Goal: Task Accomplishment & Management: Use online tool/utility

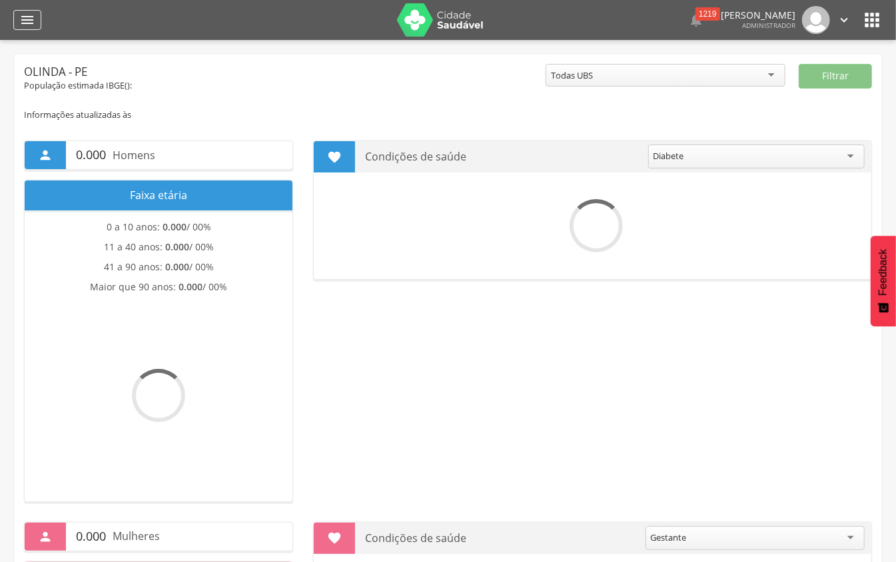
click at [19, 20] on div "" at bounding box center [27, 20] width 28 height 20
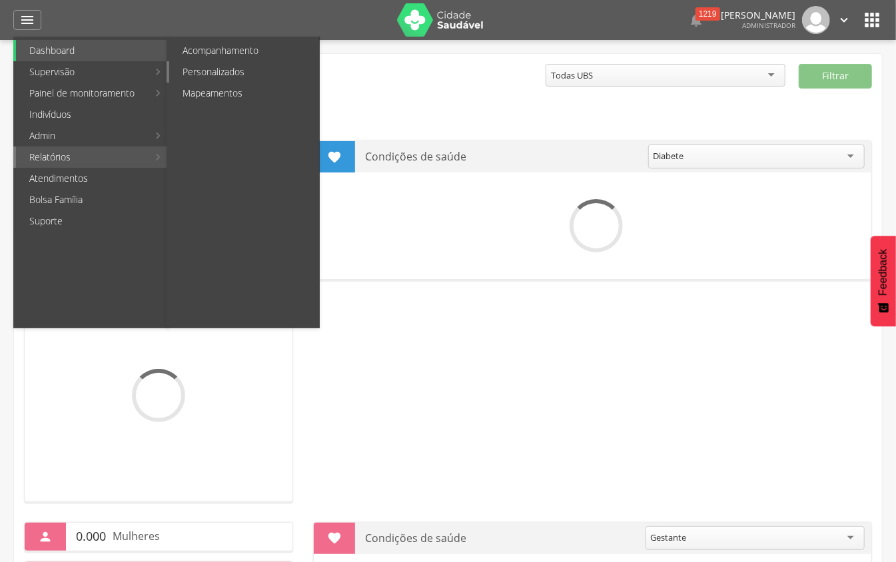
click at [275, 71] on link "Personalizados" at bounding box center [244, 71] width 150 height 21
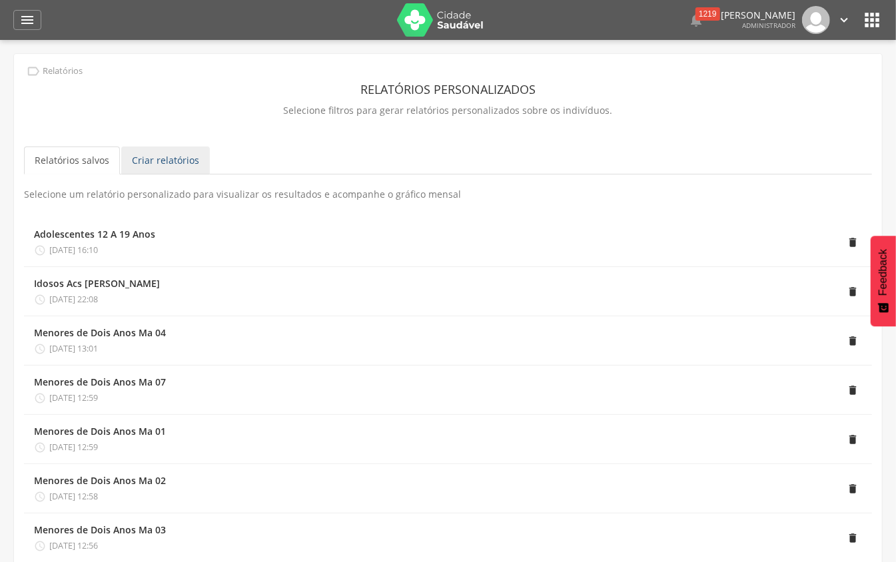
click at [159, 156] on link "Criar relatórios" at bounding box center [165, 161] width 89 height 28
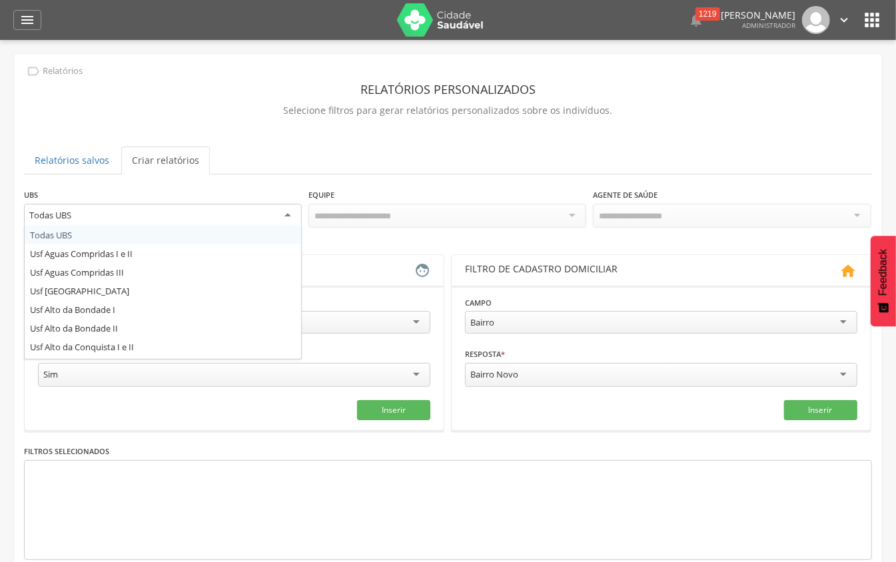
click at [279, 216] on div "Todas UBS" at bounding box center [163, 216] width 278 height 24
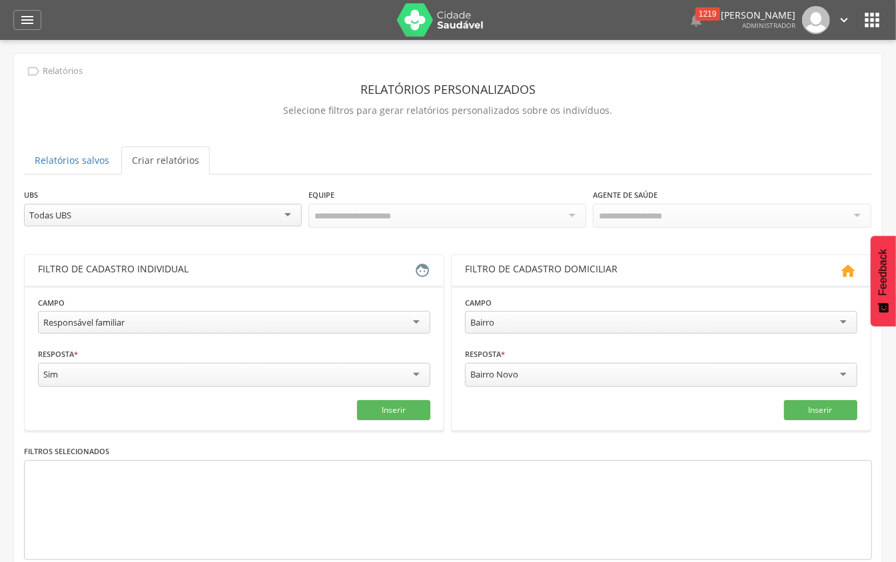
click at [238, 240] on div "UBS ********* Todas UBS Todas UBS Usf Aguas Compridas I e II Usf Aguas Comprida…" at bounding box center [448, 214] width 848 height 53
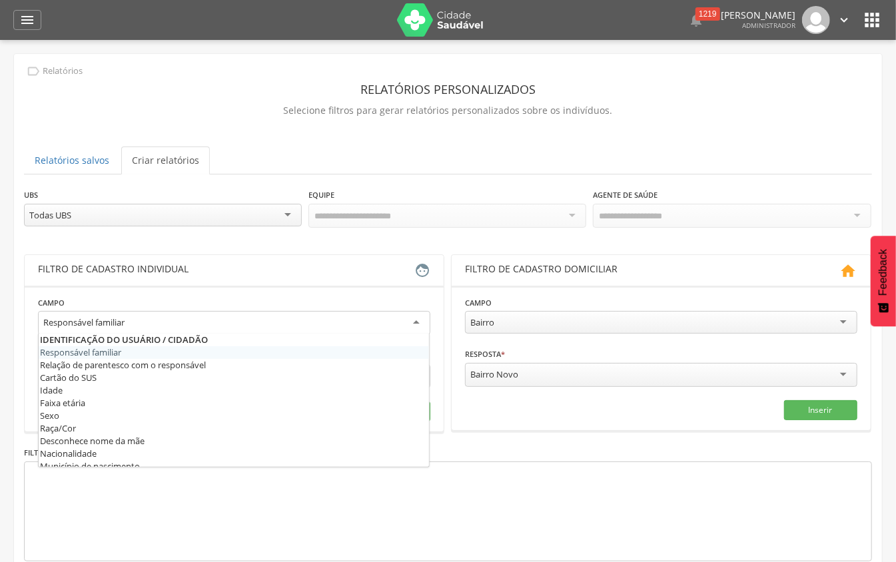
click at [256, 320] on div "Responsável familiar" at bounding box center [234, 323] width 393 height 24
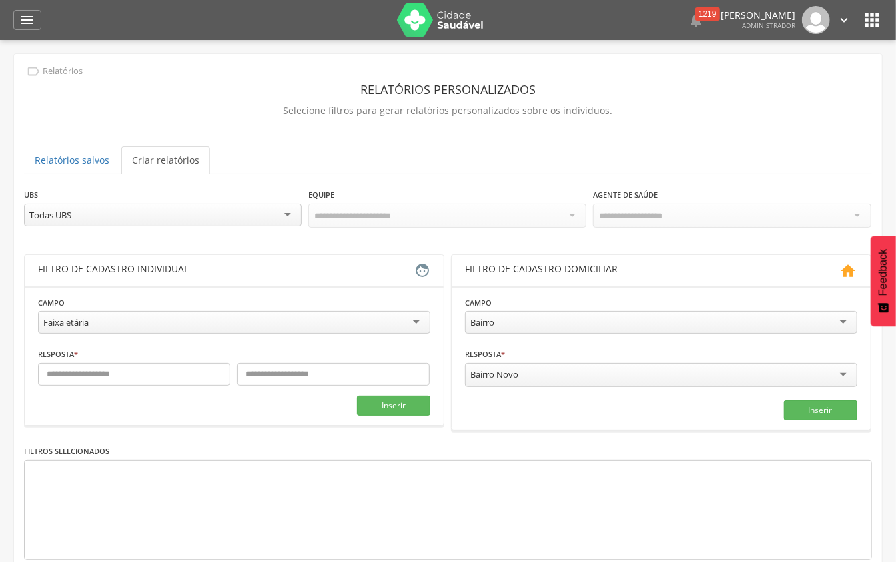
click at [156, 321] on div "Faixa etária" at bounding box center [234, 322] width 393 height 23
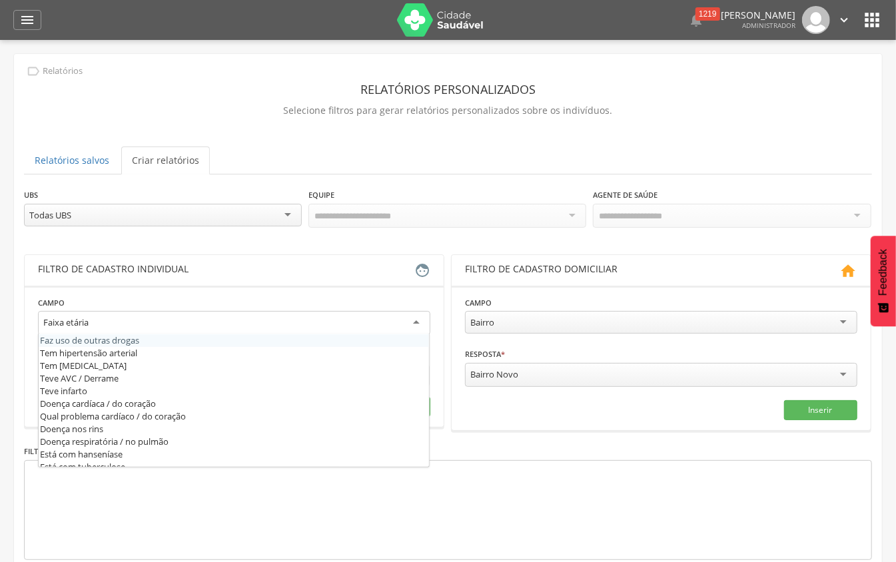
scroll to position [533, 0]
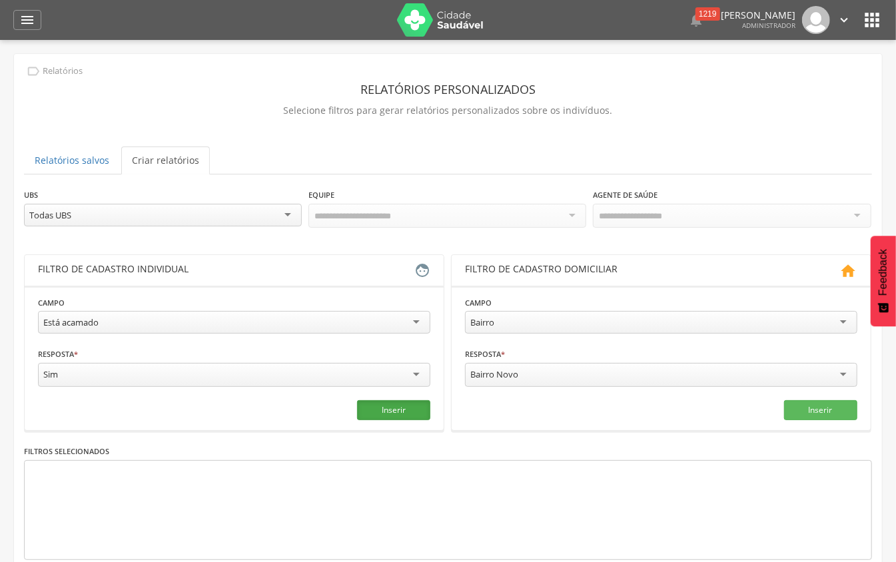
click at [415, 405] on button "Inserir" at bounding box center [393, 411] width 73 height 20
click at [243, 327] on div "Está acamado" at bounding box center [234, 322] width 393 height 23
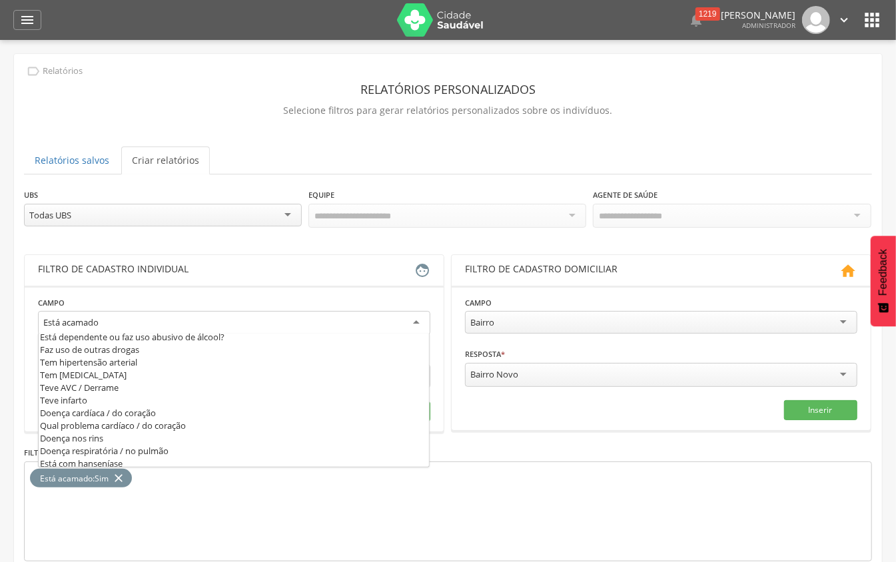
scroll to position [387, 0]
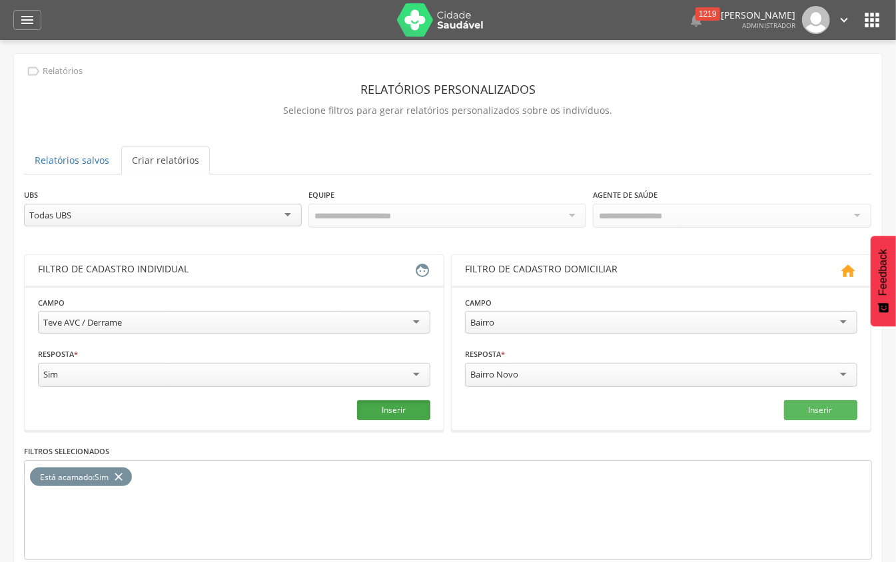
click at [408, 409] on button "Inserir" at bounding box center [393, 411] width 73 height 20
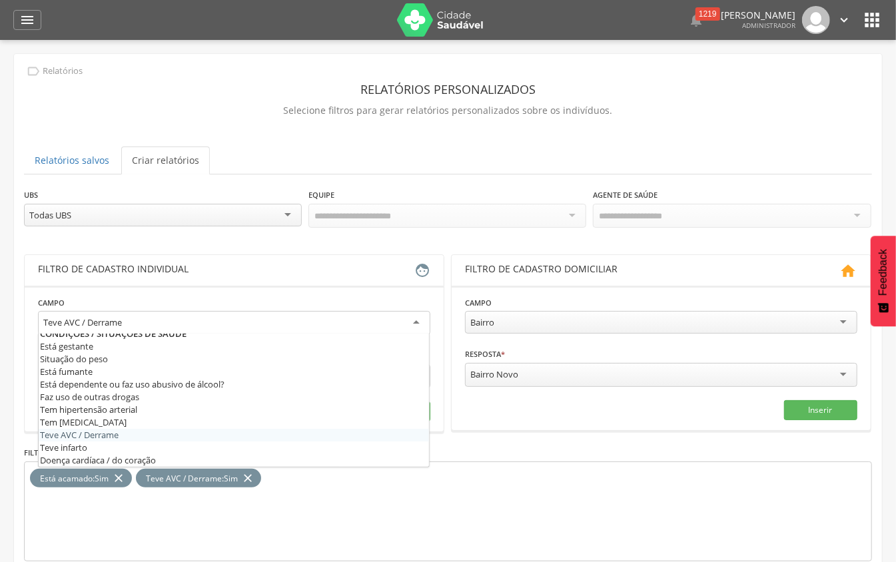
click at [132, 315] on div "Teve AVC / Derrame" at bounding box center [234, 323] width 393 height 24
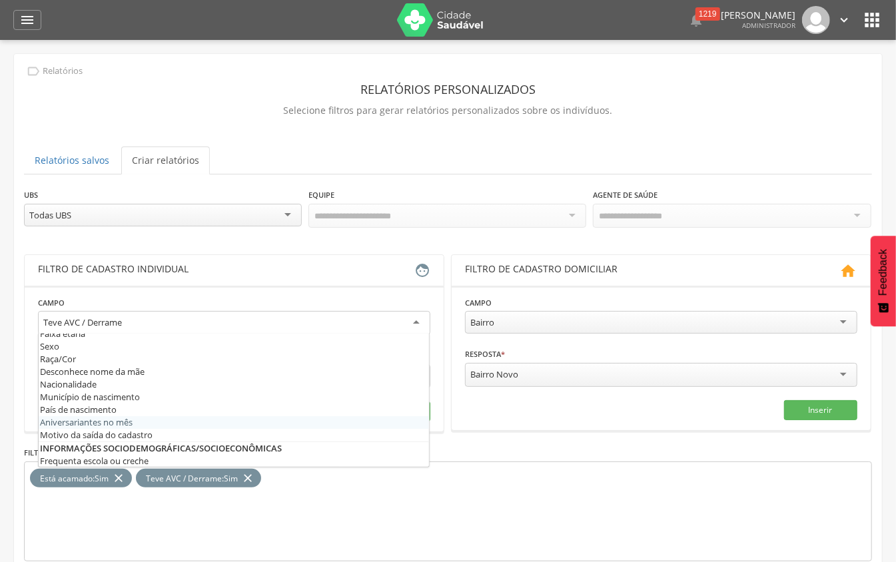
scroll to position [32, 0]
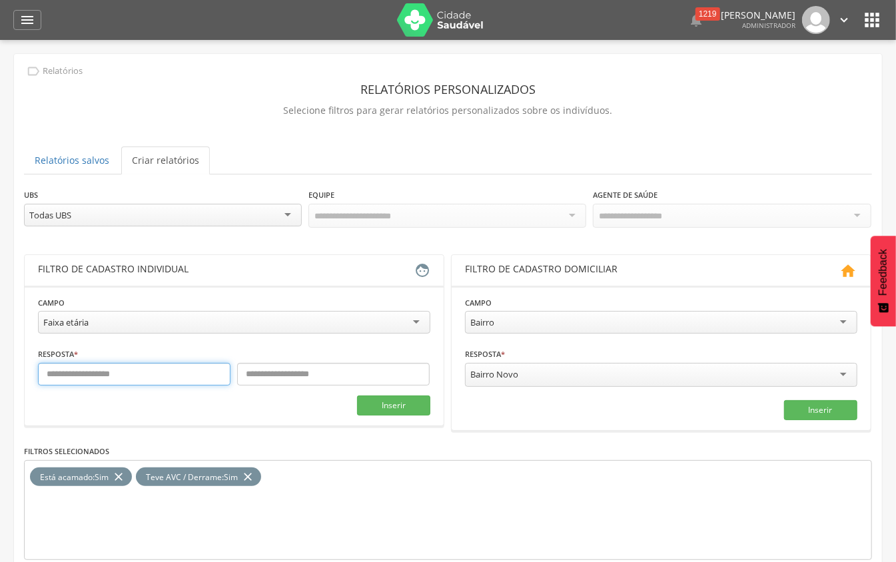
click at [163, 377] on input "text" at bounding box center [134, 374] width 193 height 23
type input "**"
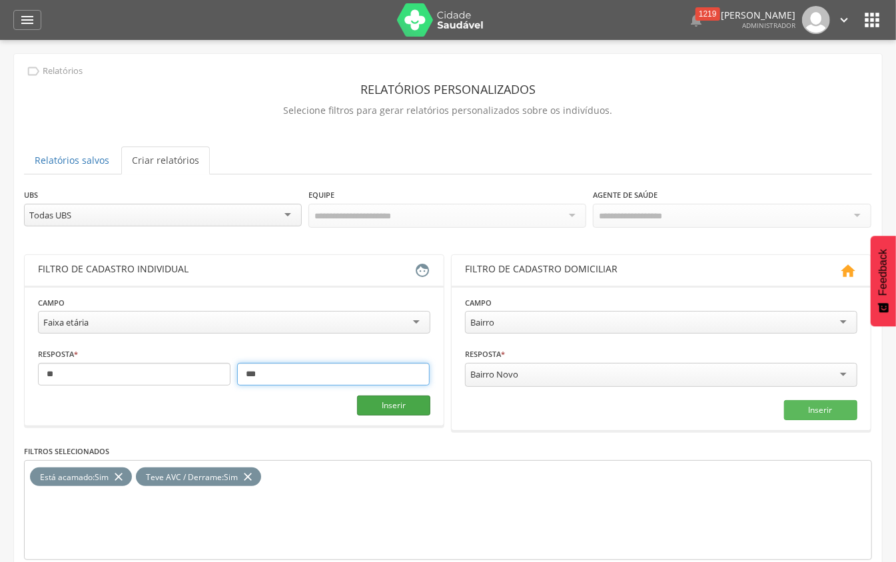
type input "***"
click at [399, 413] on button "Inserir" at bounding box center [393, 406] width 73 height 20
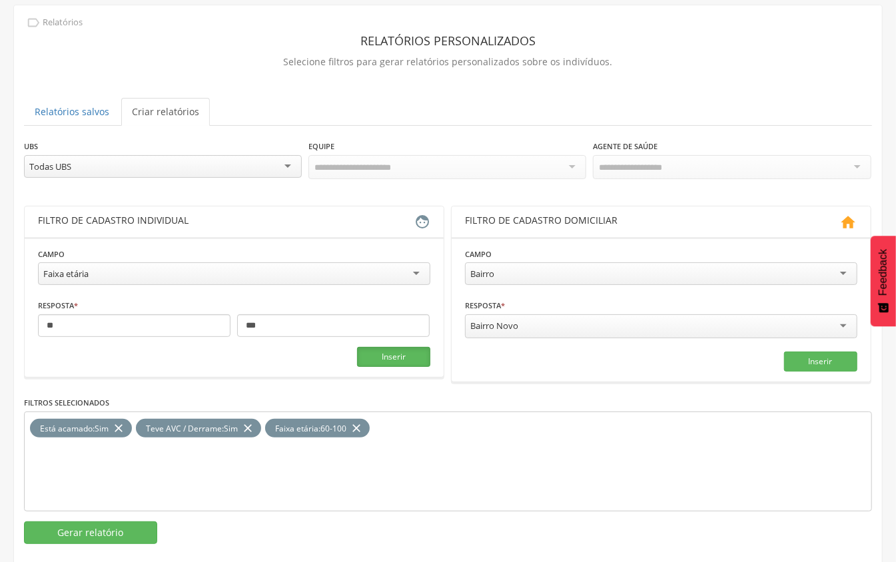
scroll to position [68, 0]
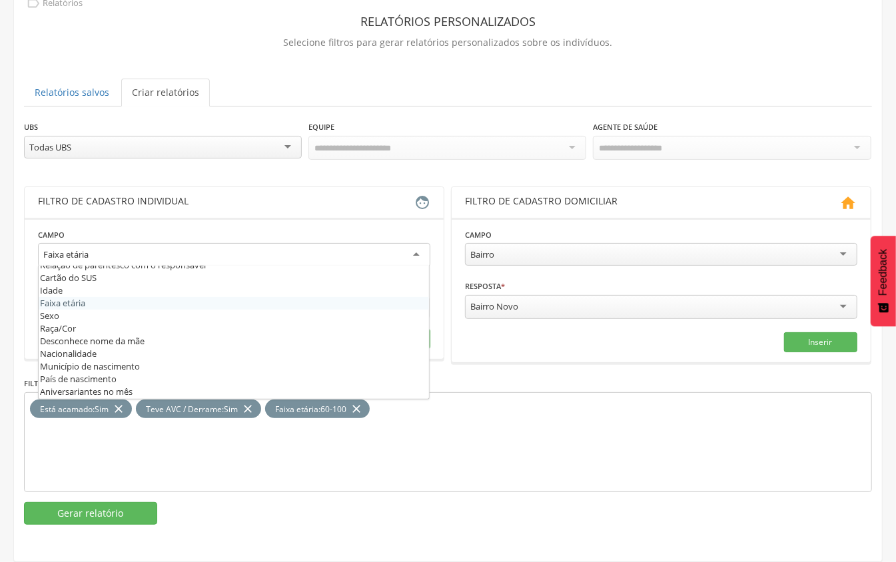
click at [166, 249] on div "Faixa etária" at bounding box center [234, 255] width 393 height 24
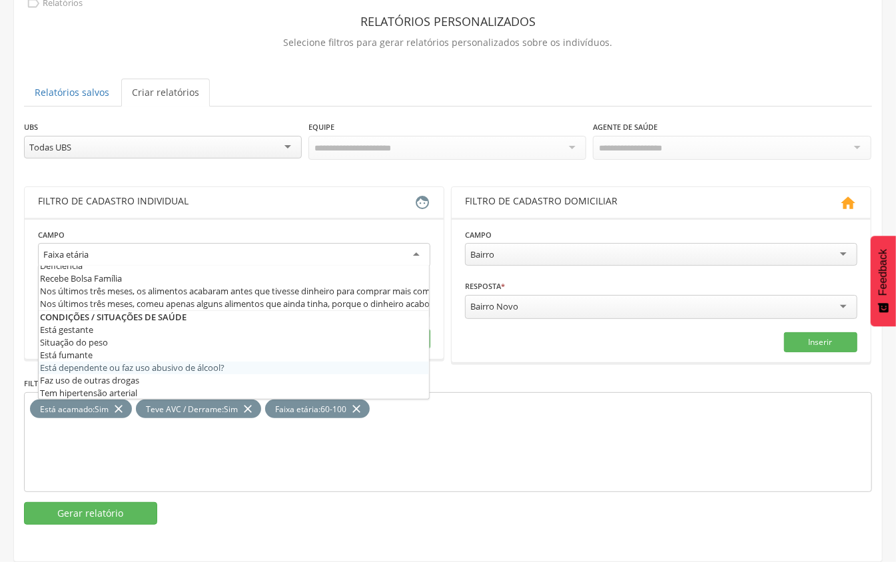
scroll to position [299, 0]
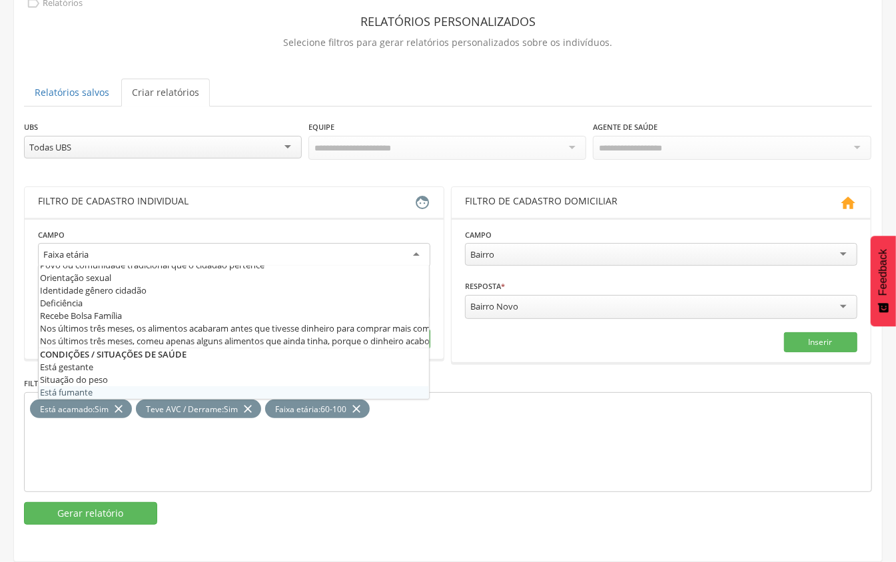
click at [399, 465] on div "Está acamado : Sim close Teve AVC / Derrame : Sim close Faixa etária : 60-100 c…" at bounding box center [448, 443] width 848 height 100
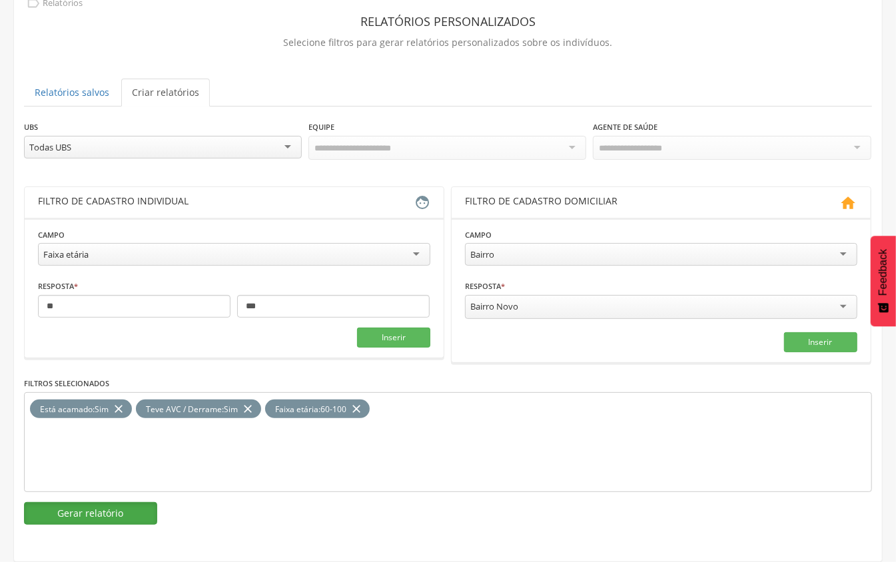
click at [116, 518] on button "Gerar relatório" at bounding box center [90, 513] width 133 height 23
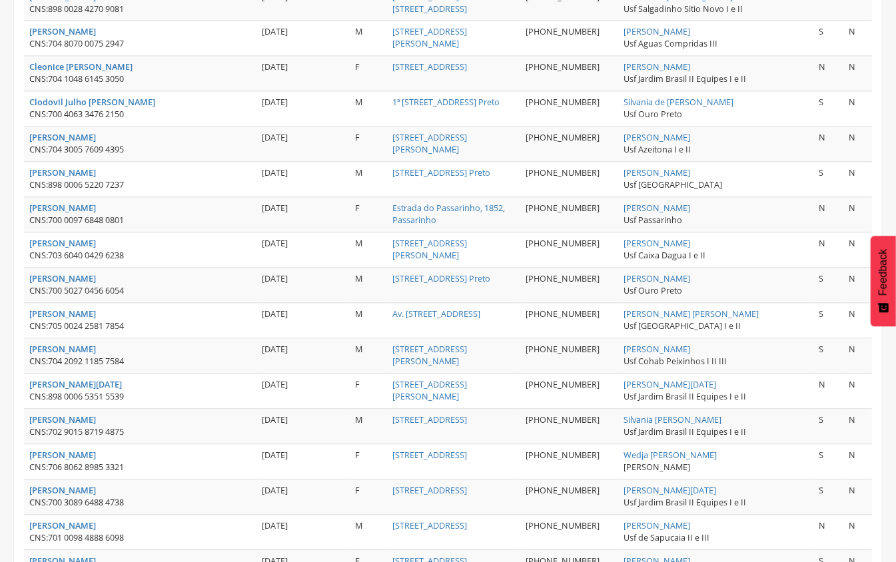
scroll to position [1751, 0]
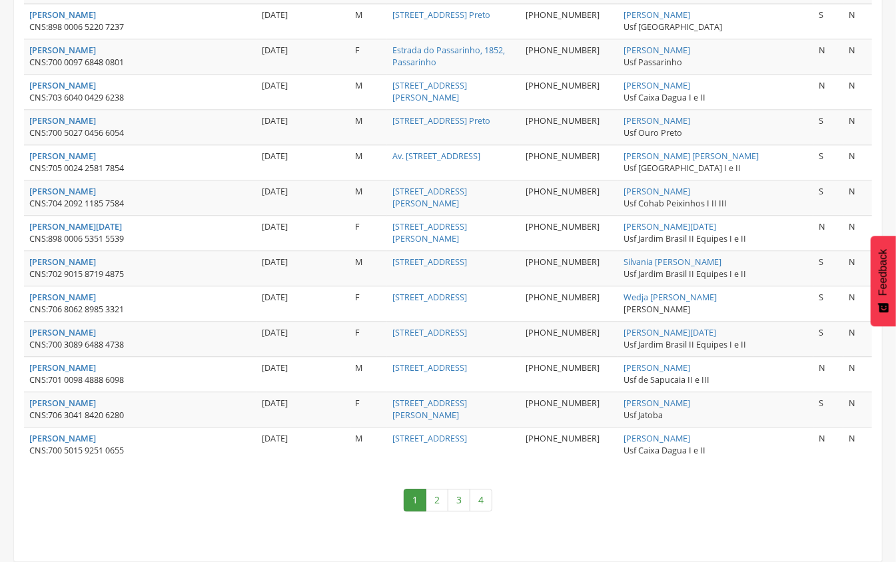
click at [478, 499] on link "4" at bounding box center [481, 500] width 23 height 23
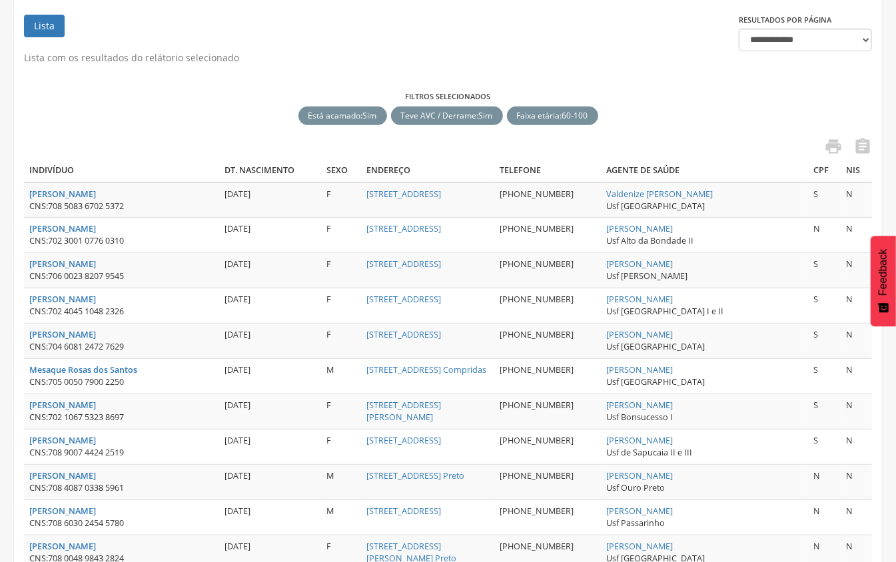
scroll to position [169, 0]
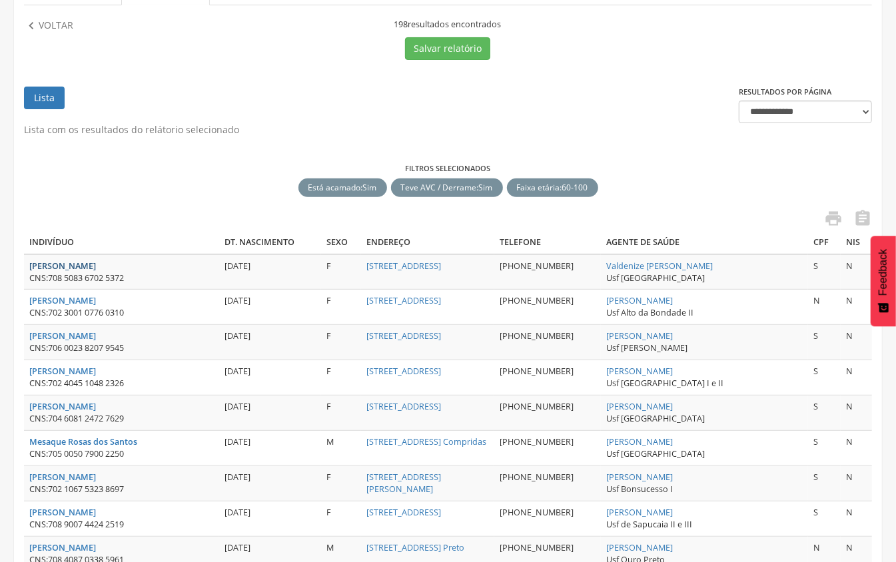
click at [57, 262] on strong "[PERSON_NAME]" at bounding box center [62, 266] width 67 height 11
type input "**********"
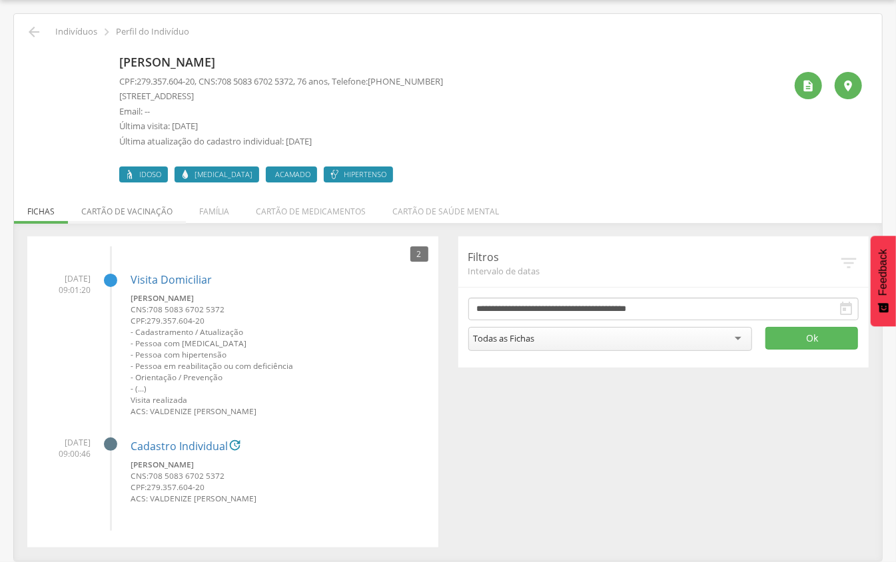
click at [116, 219] on li "Cartão de vacinação" at bounding box center [127, 208] width 118 height 31
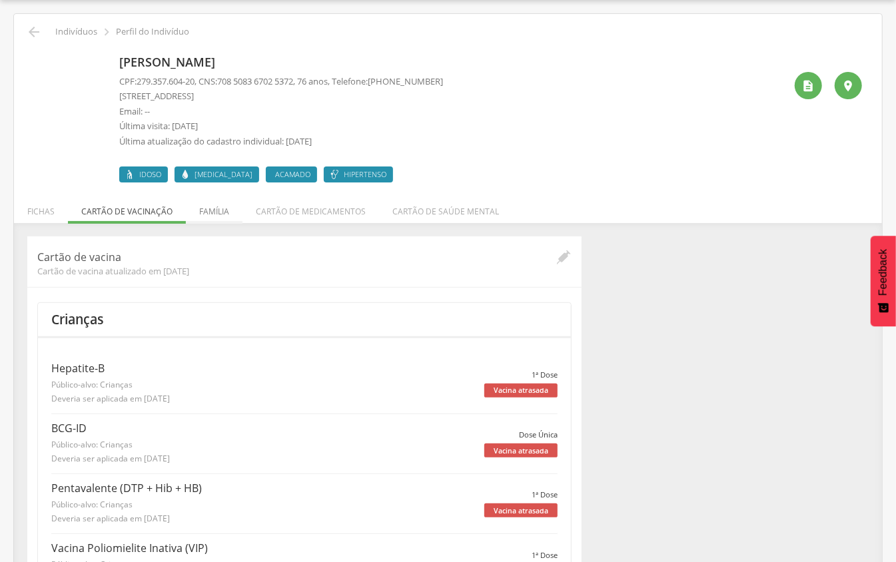
click at [217, 207] on li "Família" at bounding box center [214, 208] width 57 height 31
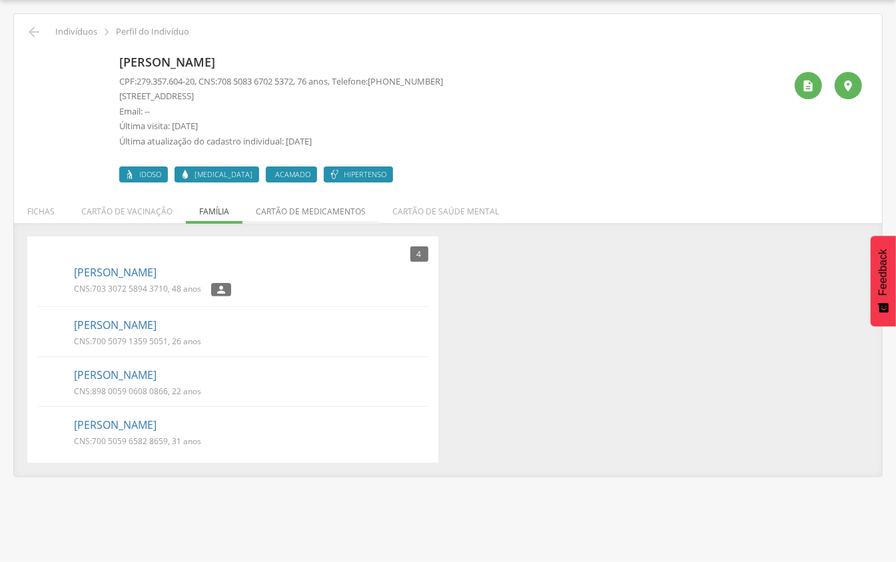
click at [289, 209] on li "Cartão de medicamentos" at bounding box center [311, 208] width 137 height 31
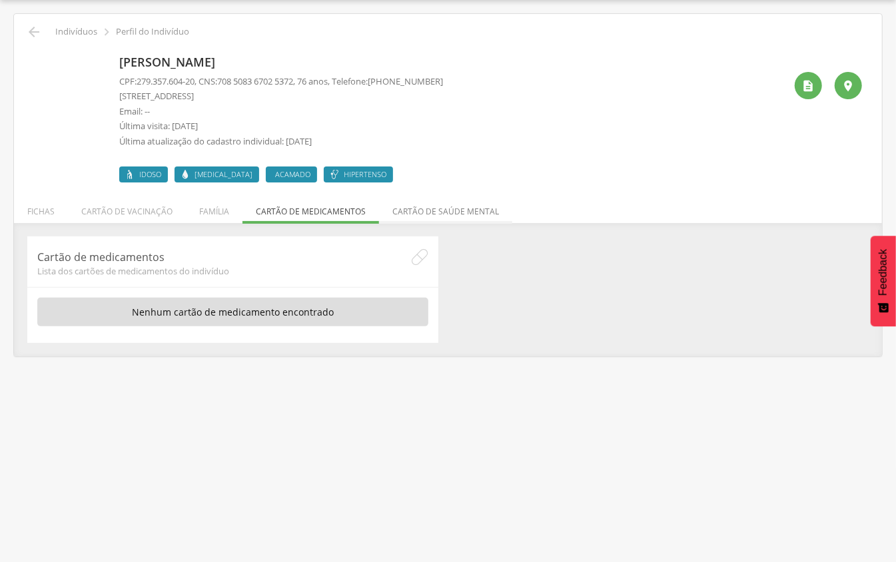
click at [413, 206] on li "Cartão de saúde mental" at bounding box center [445, 208] width 133 height 31
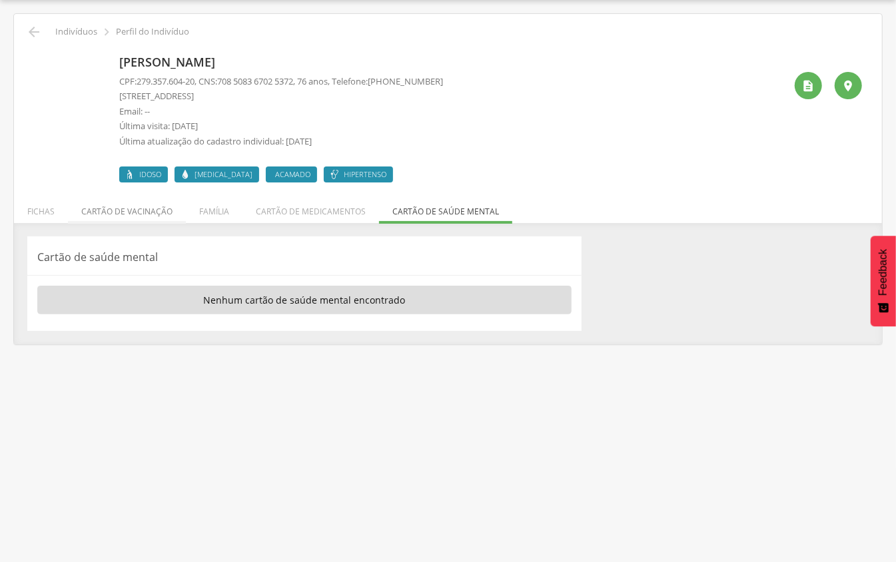
click at [136, 201] on li "Cartão de vacinação" at bounding box center [127, 208] width 118 height 31
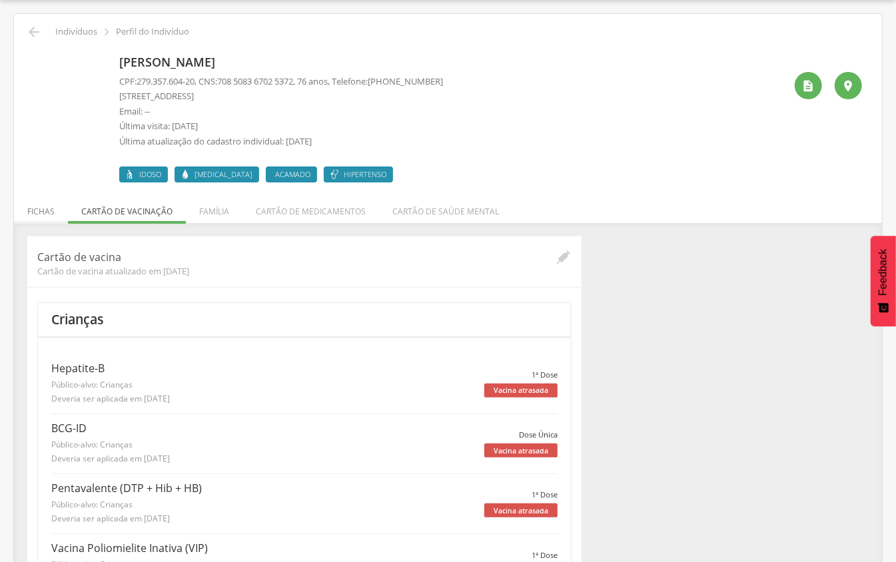
click at [25, 211] on li "Fichas" at bounding box center [41, 208] width 54 height 31
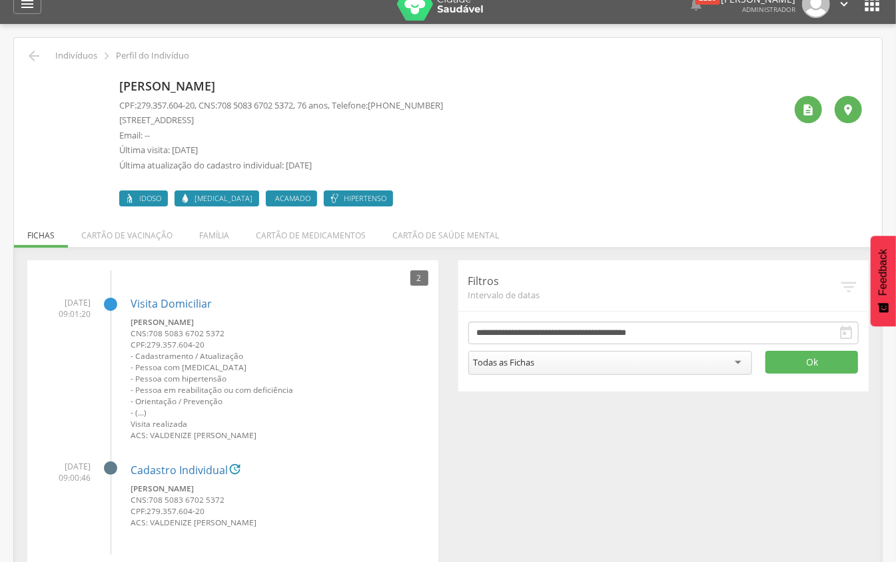
scroll to position [0, 0]
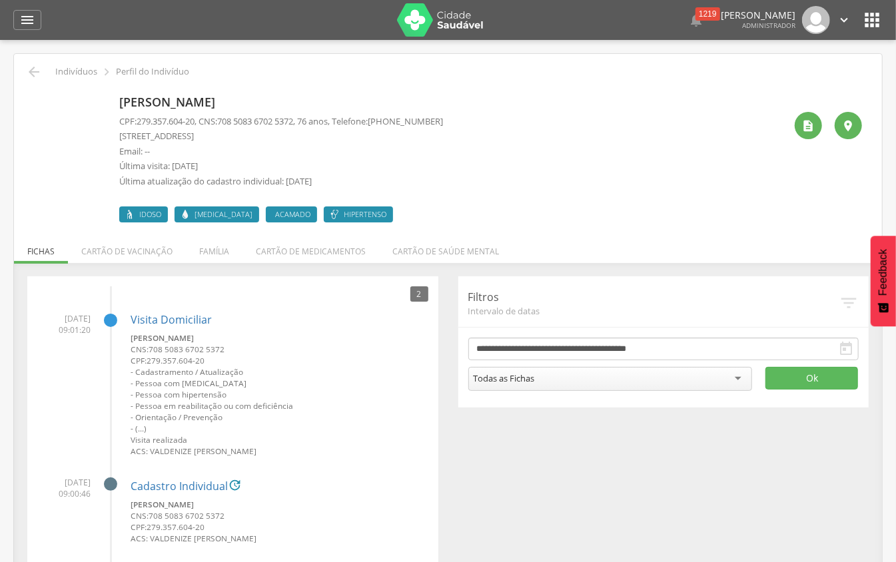
drag, startPoint x: 117, startPoint y: 99, endPoint x: 331, endPoint y: 111, distance: 213.6
click at [347, 107] on div "[PERSON_NAME] CPF: 279.357.604-20 , CNS: [PHONE_NUMBER] , 76 anos, Telefone: [P…" at bounding box center [448, 156] width 828 height 133
copy p "[PERSON_NAME]"
click at [401, 91] on div "[PERSON_NAME] CPF: 279.357.604-20 , CNS: [PHONE_NUMBER] , 76 anos, Telefone: [P…" at bounding box center [281, 156] width 324 height 133
click at [43, 13] on div " Dashboard Supervisão Produtividade Mapa da cidade Mapa de cobertura Ranking A…" at bounding box center [448, 20] width 870 height 40
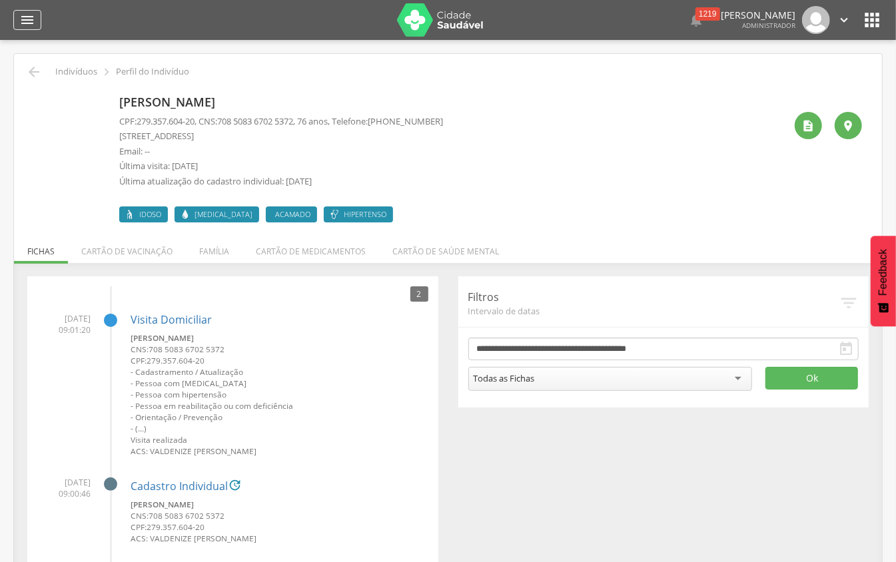
click at [35, 17] on icon "" at bounding box center [27, 20] width 16 height 16
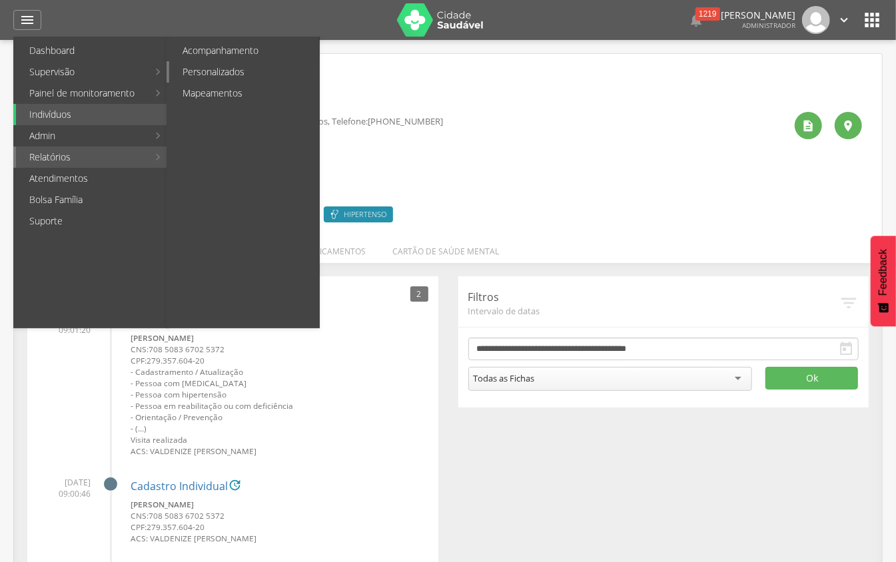
click at [276, 76] on link "Personalizados" at bounding box center [244, 71] width 150 height 21
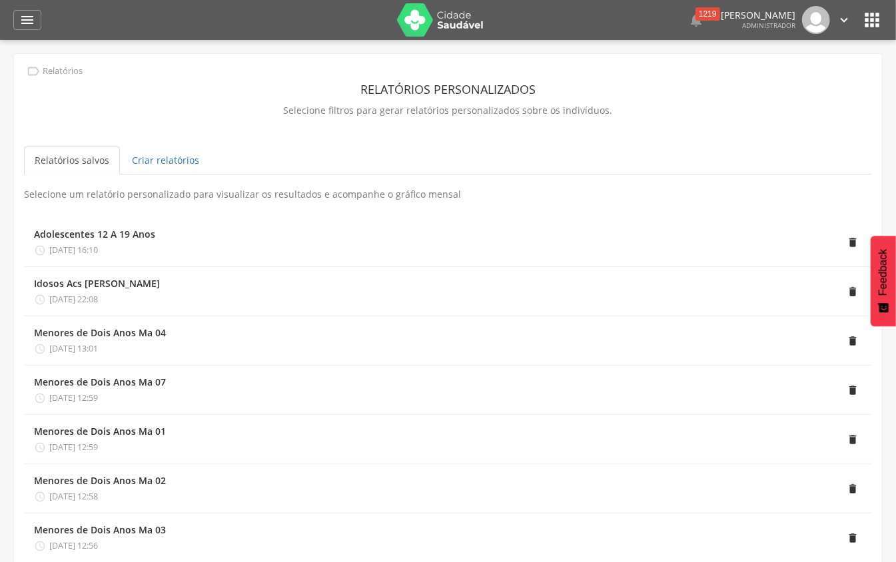
click at [128, 140] on div "**********" at bounding box center [448, 320] width 868 height 532
click at [144, 155] on link "Criar relatórios" at bounding box center [165, 161] width 89 height 28
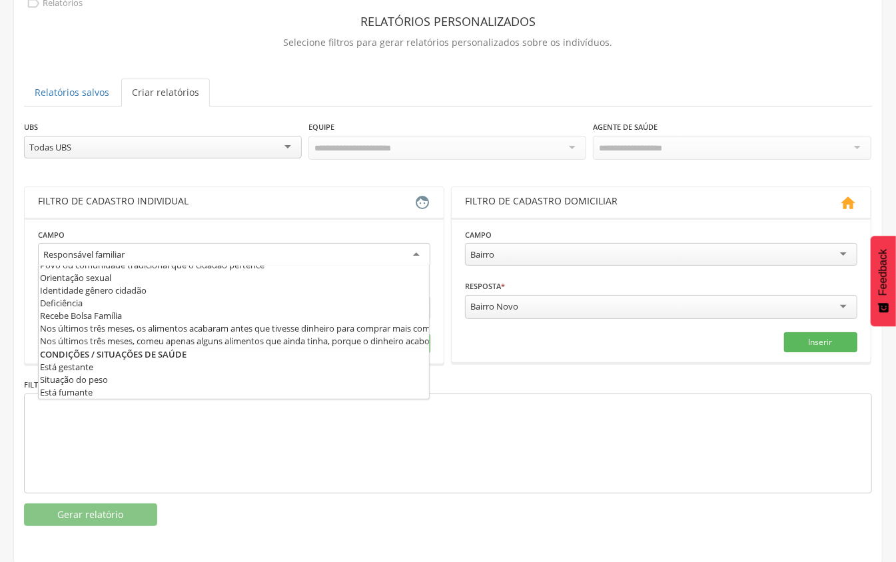
scroll to position [12, 0]
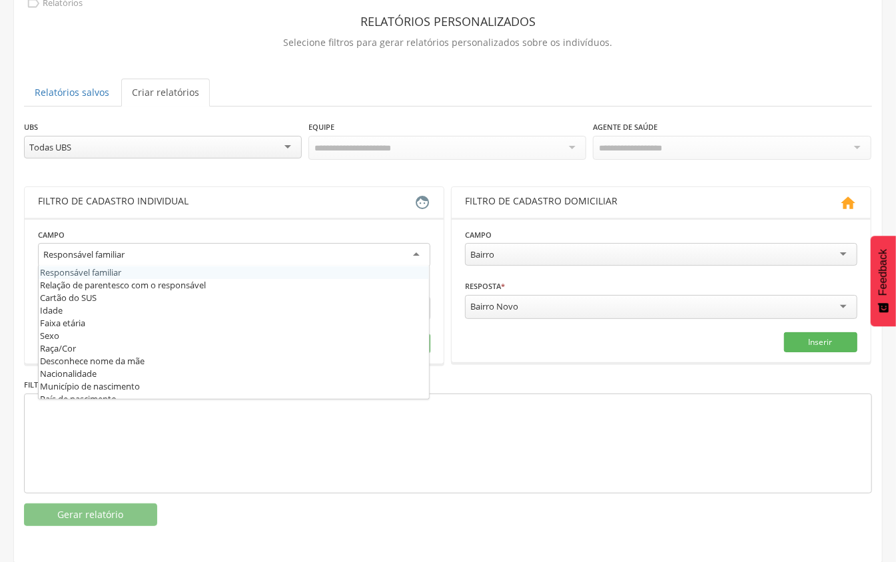
click at [233, 245] on div "Responsável familiar" at bounding box center [234, 255] width 393 height 24
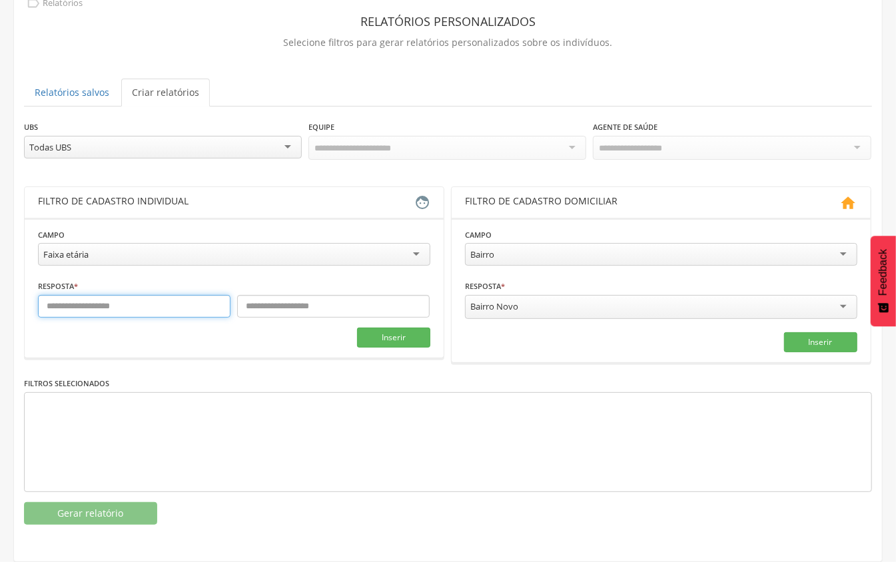
click at [136, 307] on input "text" at bounding box center [134, 306] width 193 height 23
type input "*"
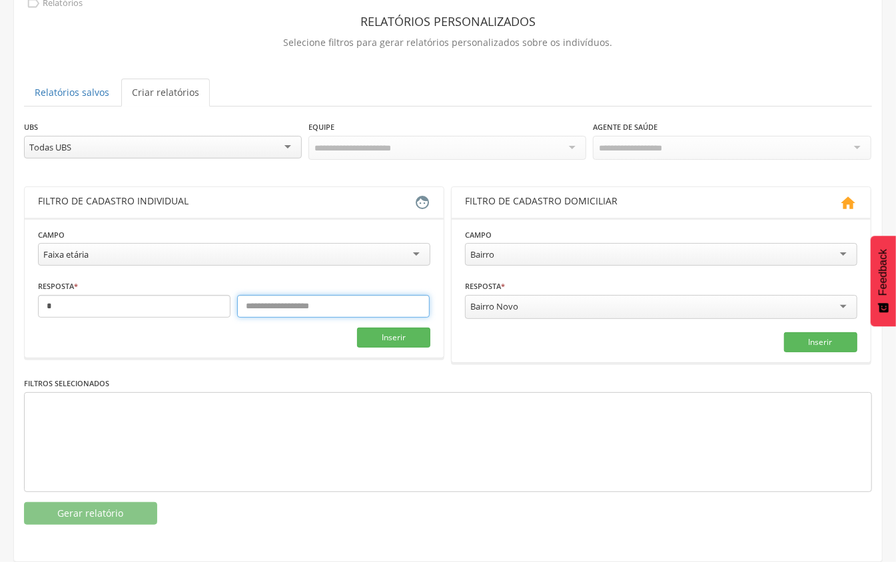
click at [297, 296] on input "text" at bounding box center [333, 306] width 193 height 23
type input "**"
click at [408, 339] on button "Inserir" at bounding box center [393, 338] width 73 height 20
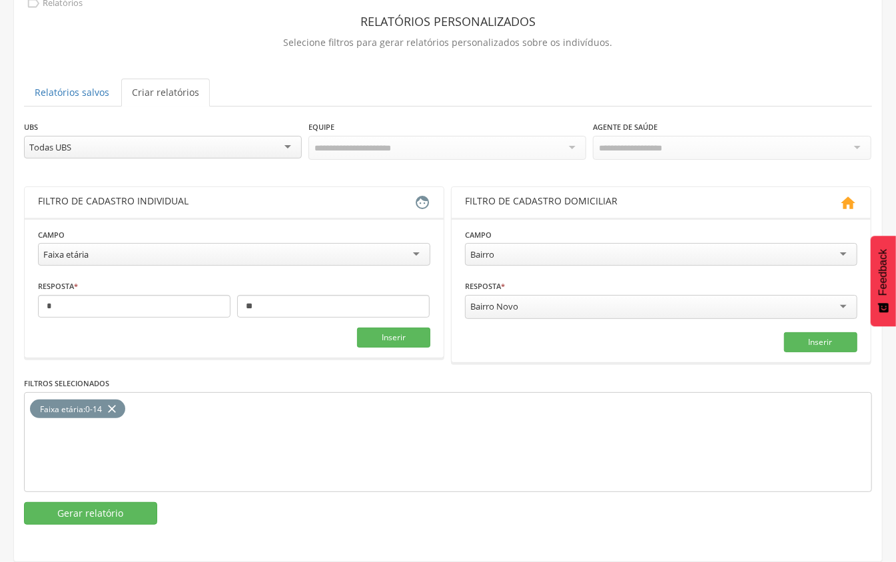
click at [115, 259] on div "Faixa etária" at bounding box center [234, 254] width 393 height 23
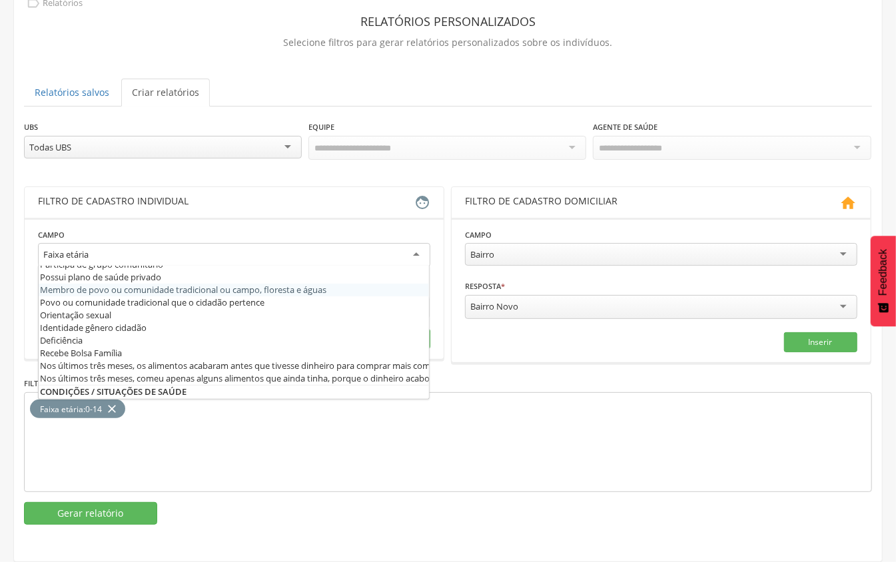
scroll to position [297, 0]
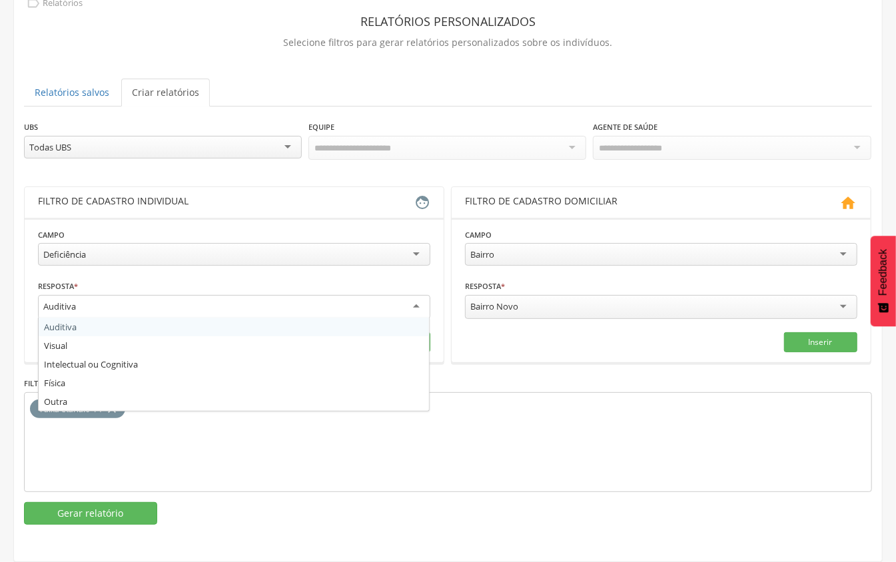
click at [387, 315] on div "Auditiva" at bounding box center [234, 307] width 393 height 24
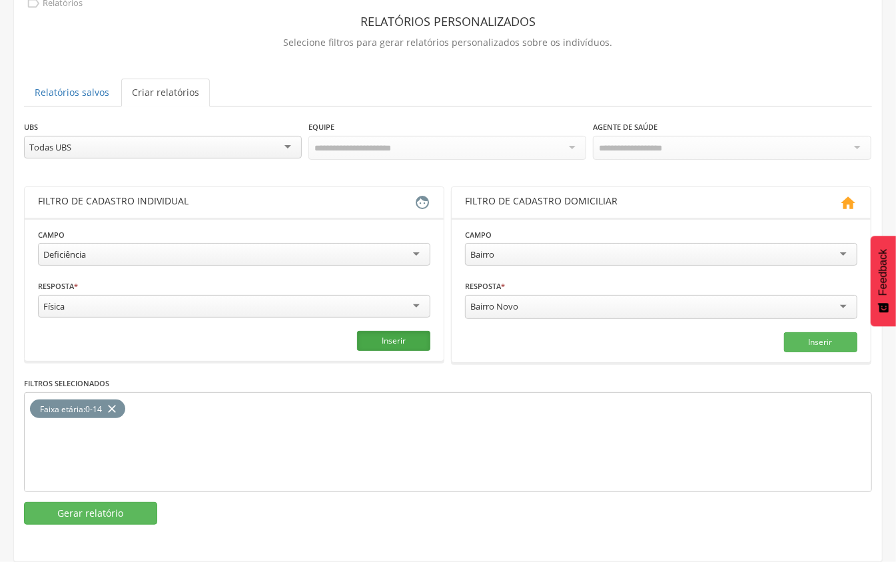
click at [373, 337] on button "Inserir" at bounding box center [393, 341] width 73 height 20
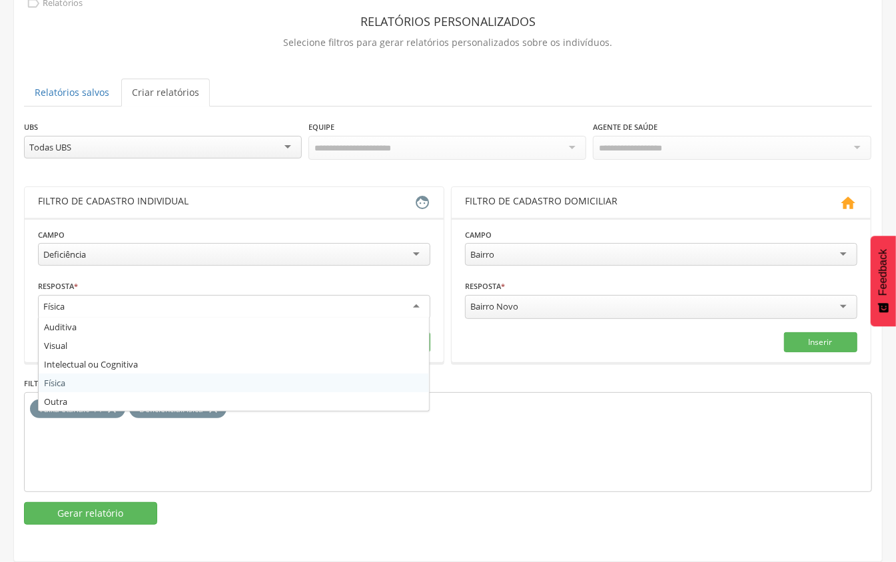
click at [246, 295] on div "Física" at bounding box center [234, 307] width 393 height 24
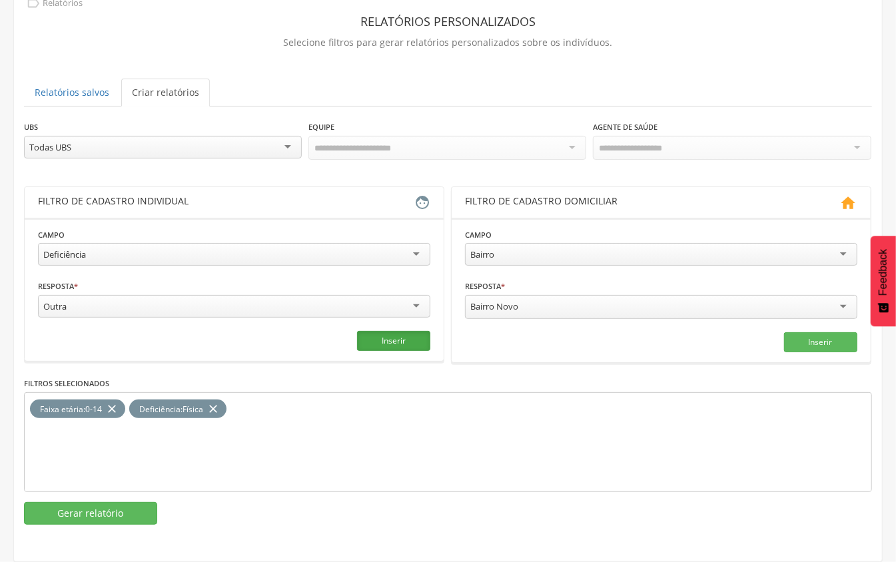
click at [409, 340] on button "Inserir" at bounding box center [393, 341] width 73 height 20
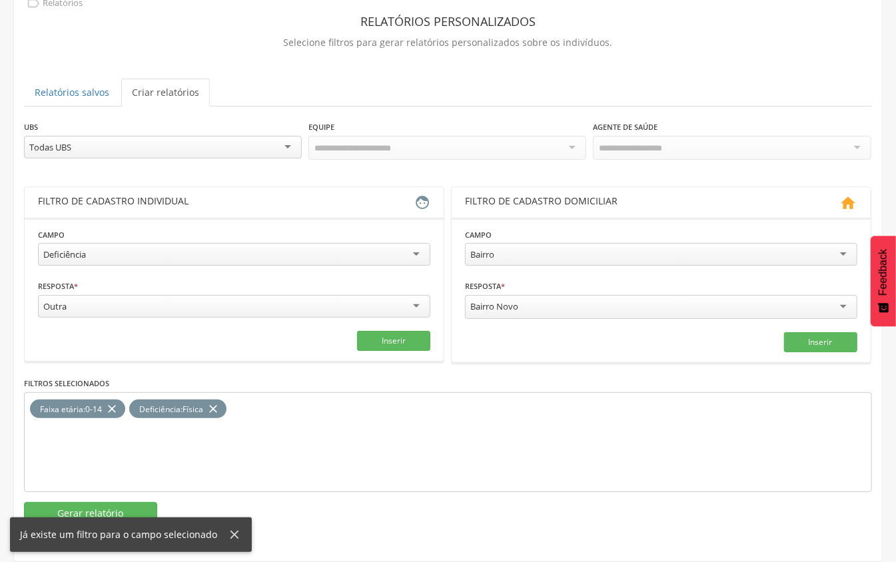
drag, startPoint x: 357, startPoint y: 316, endPoint x: 337, endPoint y: 313, distance: 20.3
click at [356, 316] on div "Outra" at bounding box center [234, 306] width 393 height 23
click at [407, 337] on button "Inserir" at bounding box center [393, 341] width 73 height 20
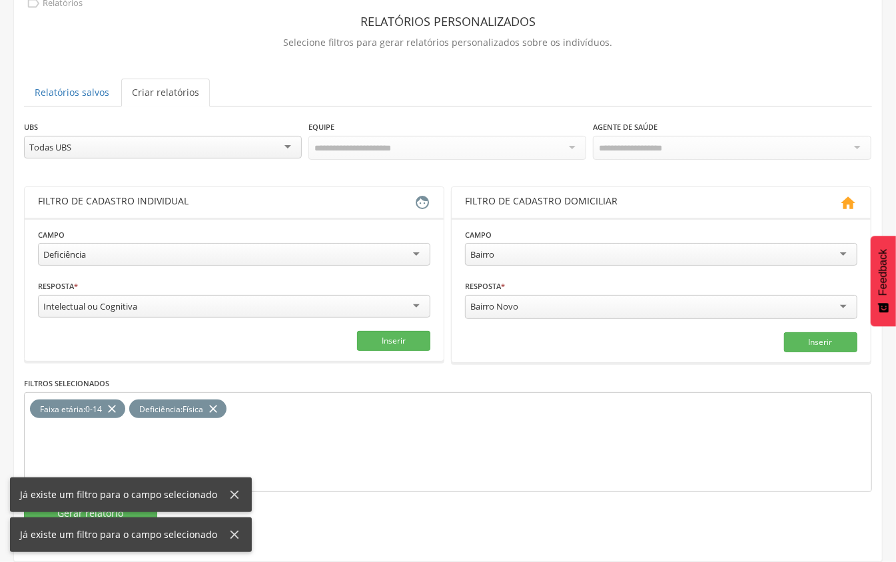
click at [209, 248] on div "Deficiência" at bounding box center [234, 254] width 393 height 23
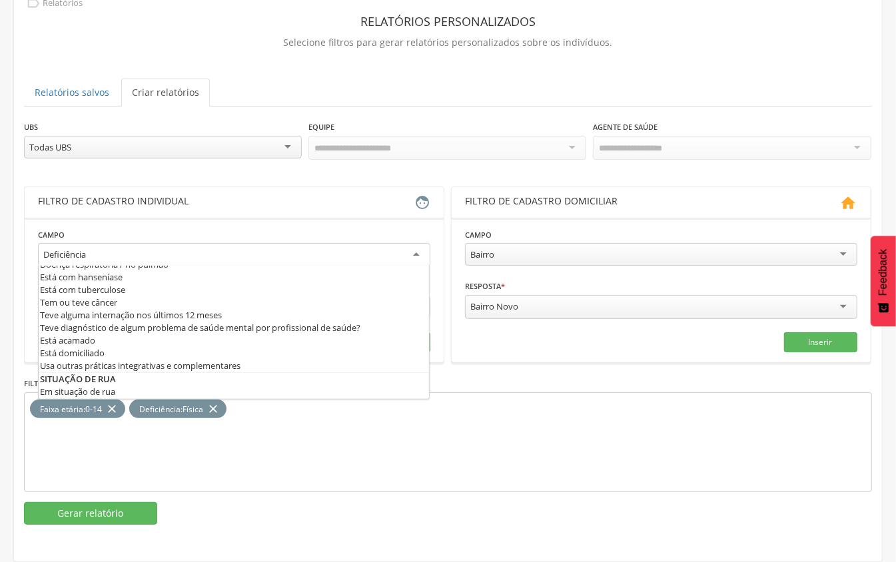
scroll to position [563, 0]
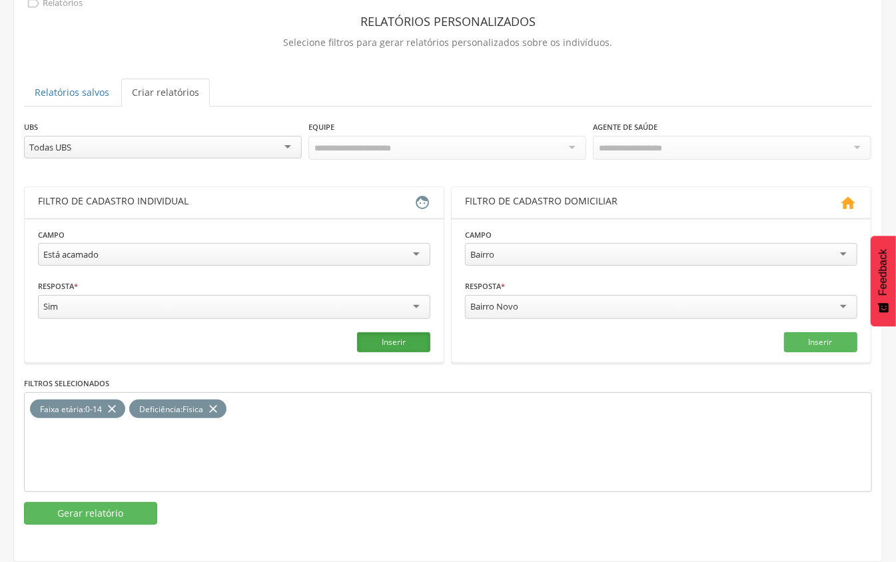
click at [409, 349] on button "Inserir" at bounding box center [393, 343] width 73 height 20
click at [377, 257] on div "Está acamado" at bounding box center [234, 254] width 393 height 23
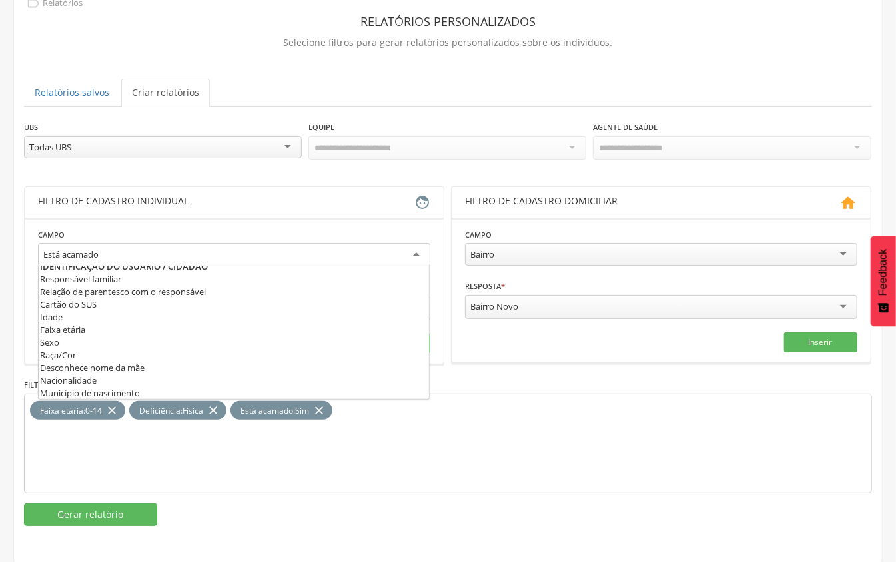
scroll to position [0, 0]
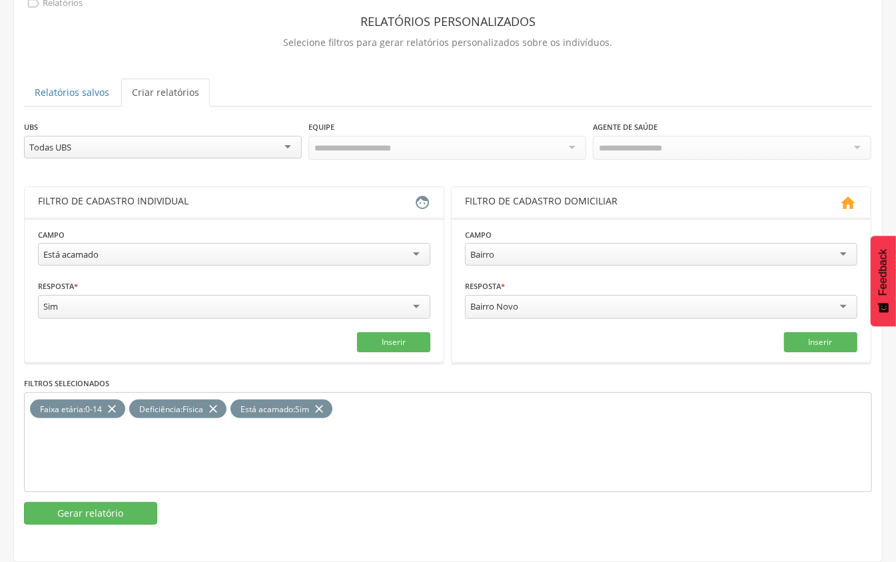
click at [539, 435] on div "Faixa etária : 0-14 close Deficiência : Física close Está acamado : Sim close" at bounding box center [448, 443] width 848 height 100
click at [83, 521] on button "Gerar relatório" at bounding box center [90, 513] width 133 height 23
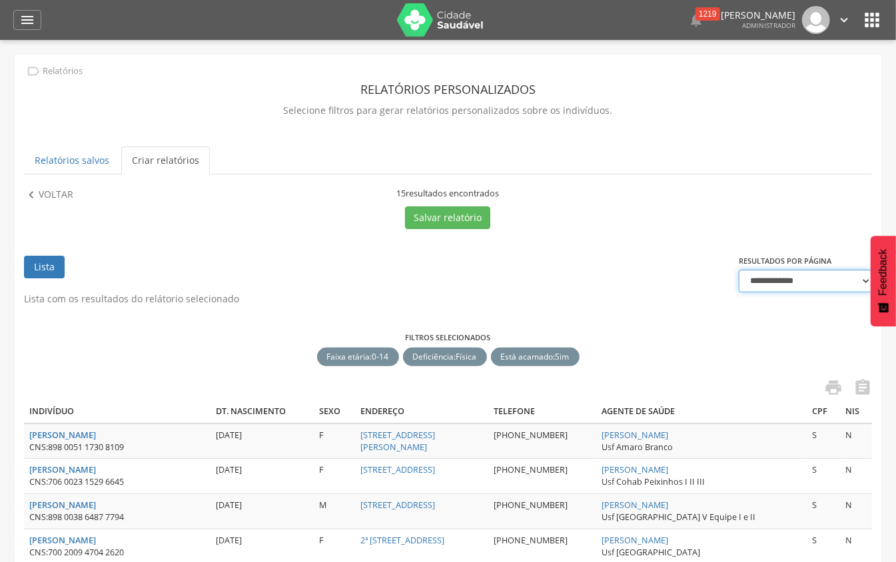
click at [832, 281] on select "**********" at bounding box center [805, 281] width 133 height 23
click at [23, 17] on icon "" at bounding box center [27, 20] width 16 height 16
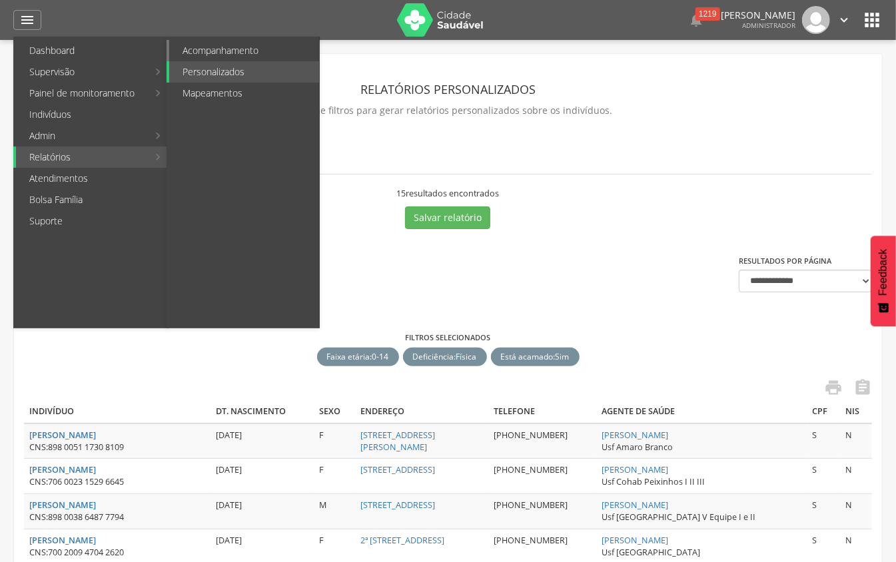
click at [257, 46] on link "Acompanhamento" at bounding box center [244, 50] width 150 height 21
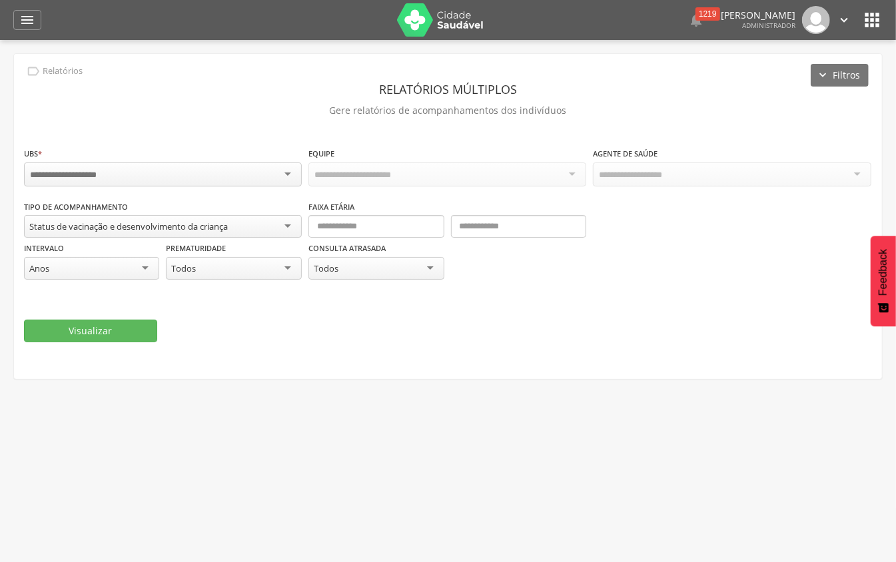
click at [174, 227] on div "Status de vacinação e desenvolvimento da criança" at bounding box center [128, 227] width 199 height 12
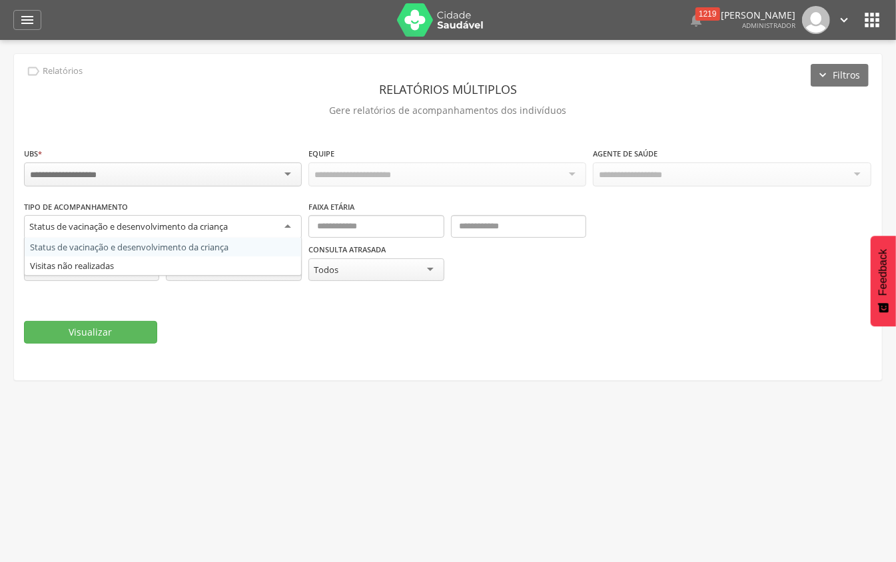
click at [199, 219] on div "Status de vacinação e desenvolvimento da criança" at bounding box center [163, 227] width 278 height 24
click at [293, 342] on div "Visualizar" at bounding box center [448, 332] width 848 height 23
click at [215, 235] on div "Status de vacinação e desenvolvimento da criança" at bounding box center [163, 227] width 278 height 24
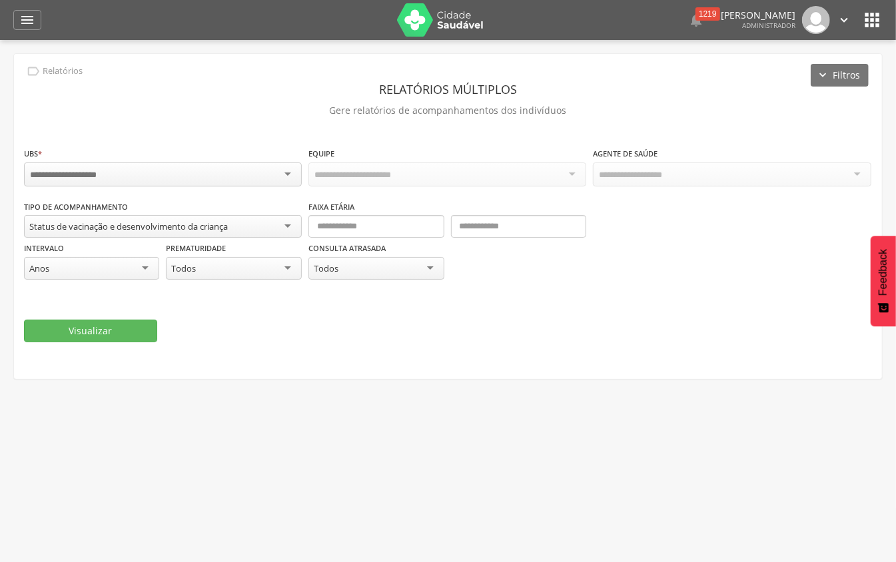
click at [289, 295] on fieldset "**********" at bounding box center [448, 245] width 848 height 196
click at [9, 5] on header " Dashboard Supervisão Produtividade Mapa da cidade Mapa de cobertura Ranking A…" at bounding box center [448, 20] width 896 height 40
click at [23, 17] on icon "" at bounding box center [27, 20] width 16 height 16
